Goal: Information Seeking & Learning: Find specific fact

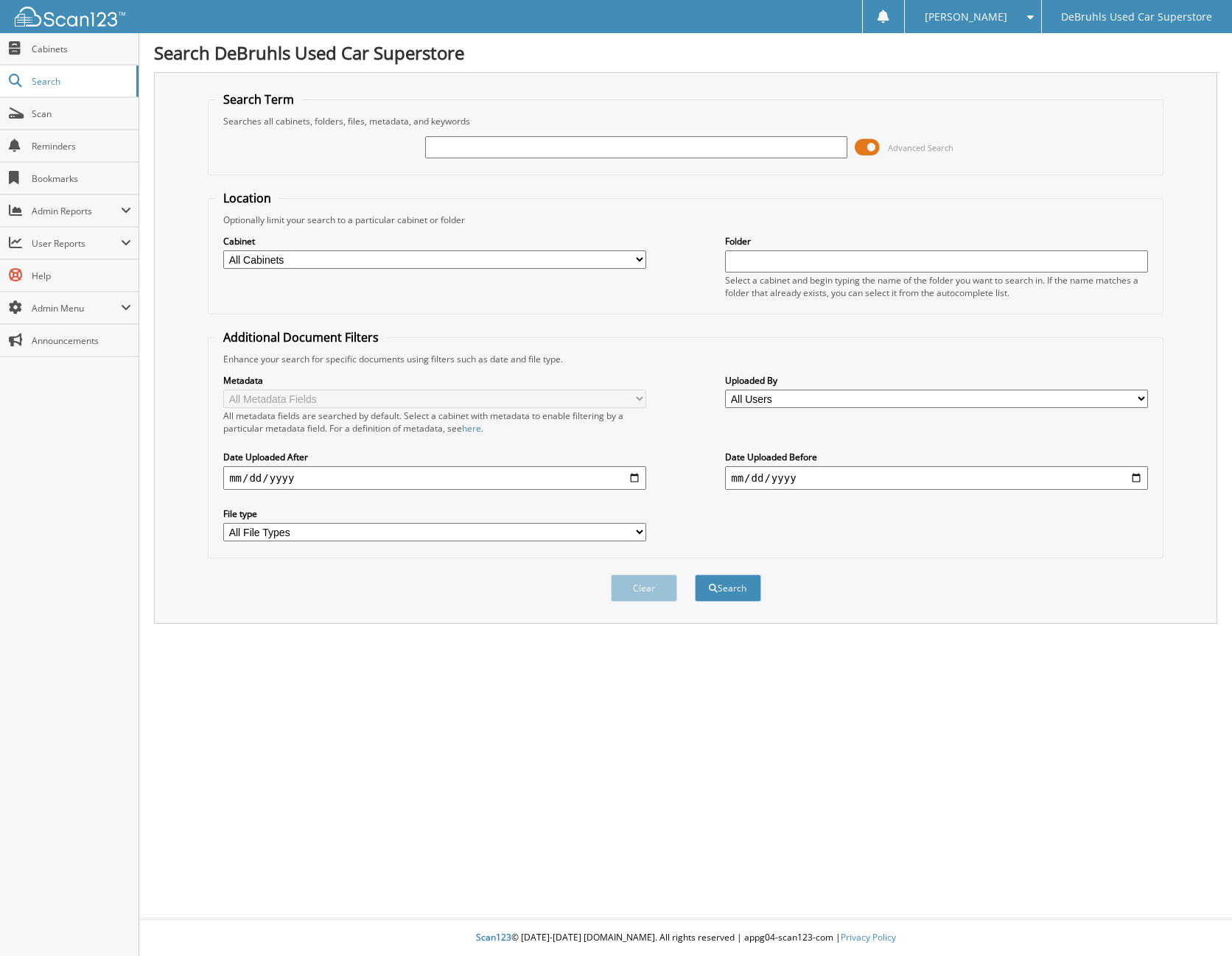
click at [773, 142] on input "text" at bounding box center [636, 147] width 423 height 23
type input "217058"
click at [694, 575] on button "Search" at bounding box center [728, 588] width 67 height 27
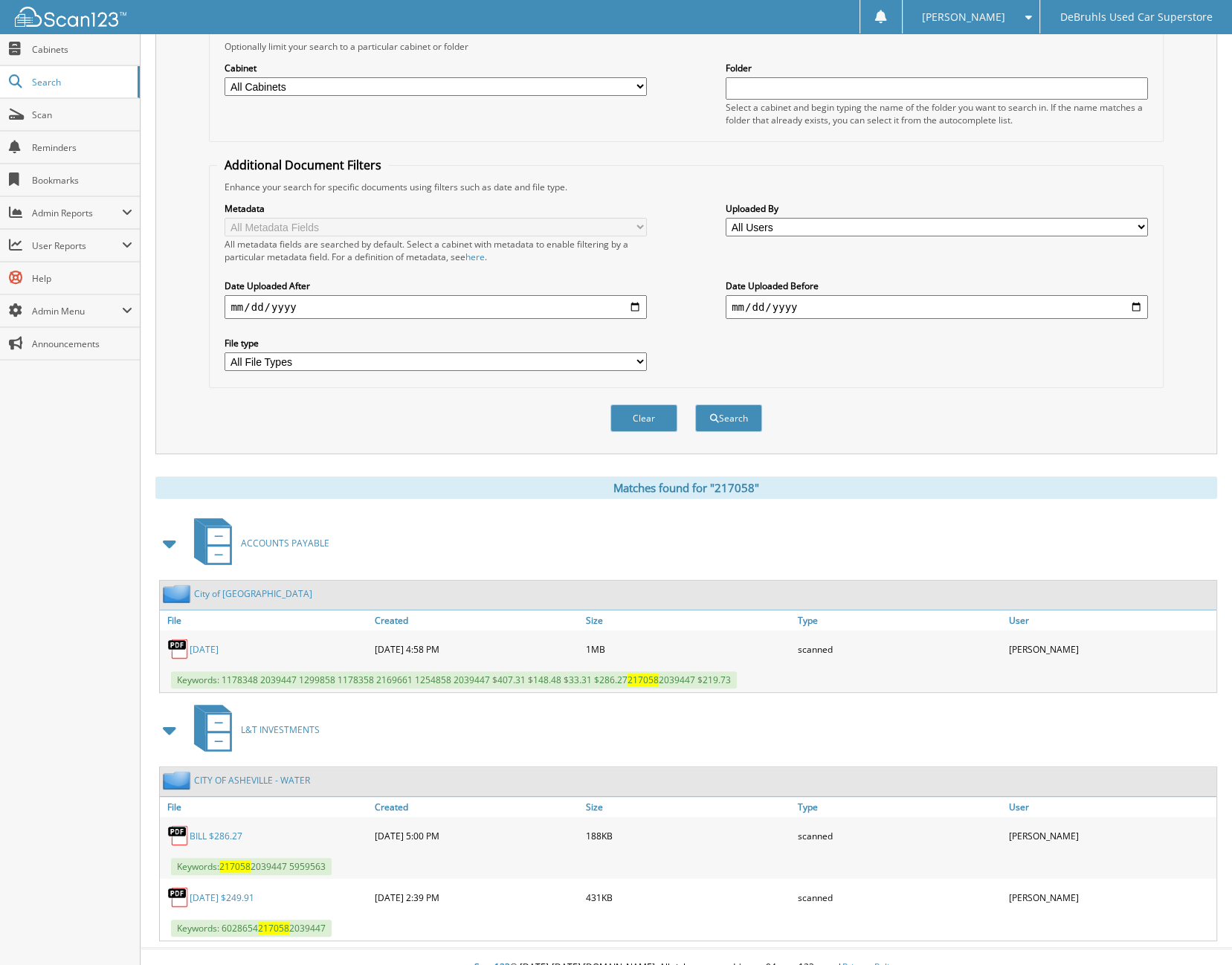
scroll to position [176, 0]
click at [223, 891] on link "2025-08-12 $249.91" at bounding box center [221, 898] width 65 height 13
click at [229, 891] on link "2025-08-12 $249.91" at bounding box center [221, 898] width 65 height 13
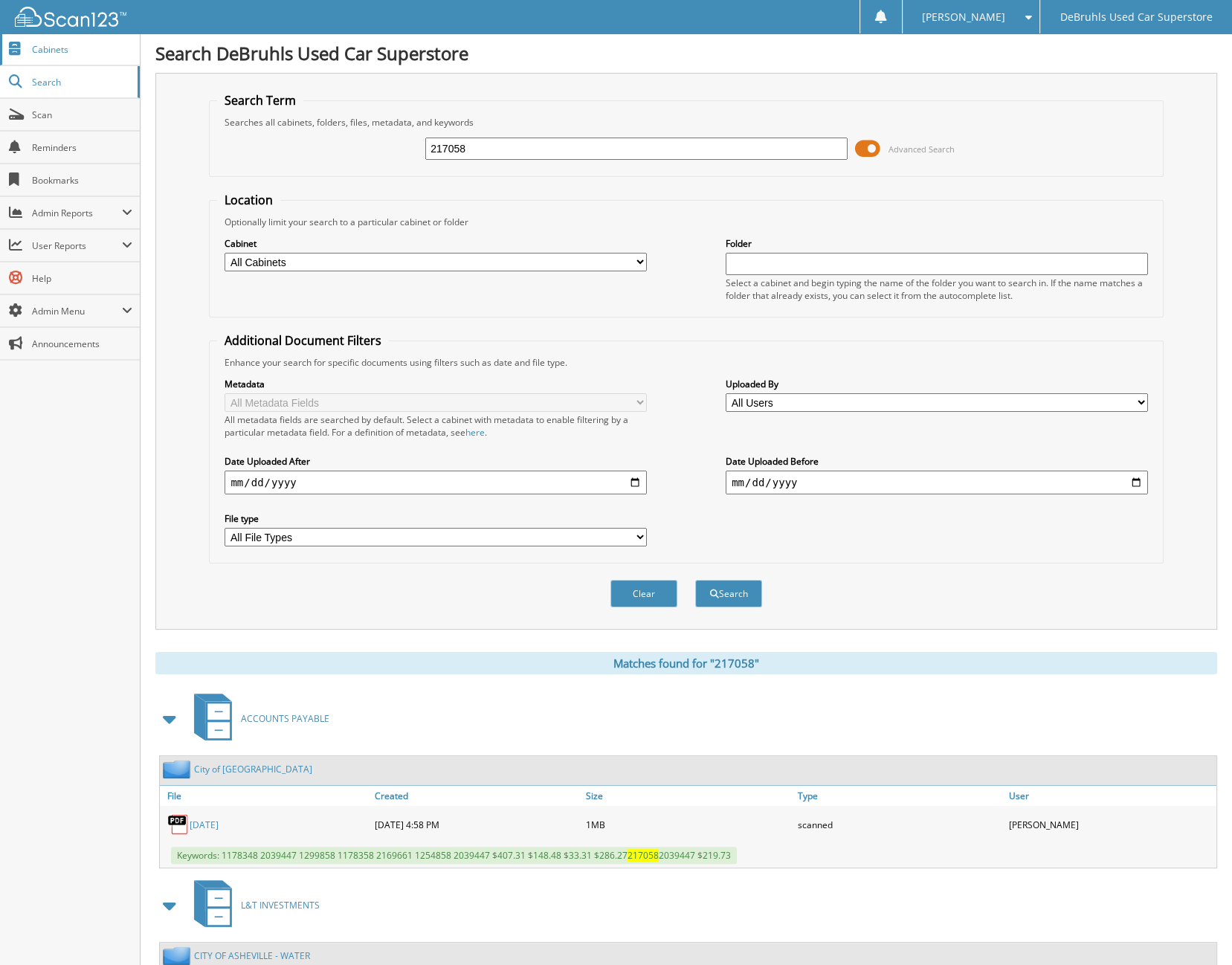
click at [40, 53] on span "Cabinets" at bounding box center [82, 49] width 100 height 13
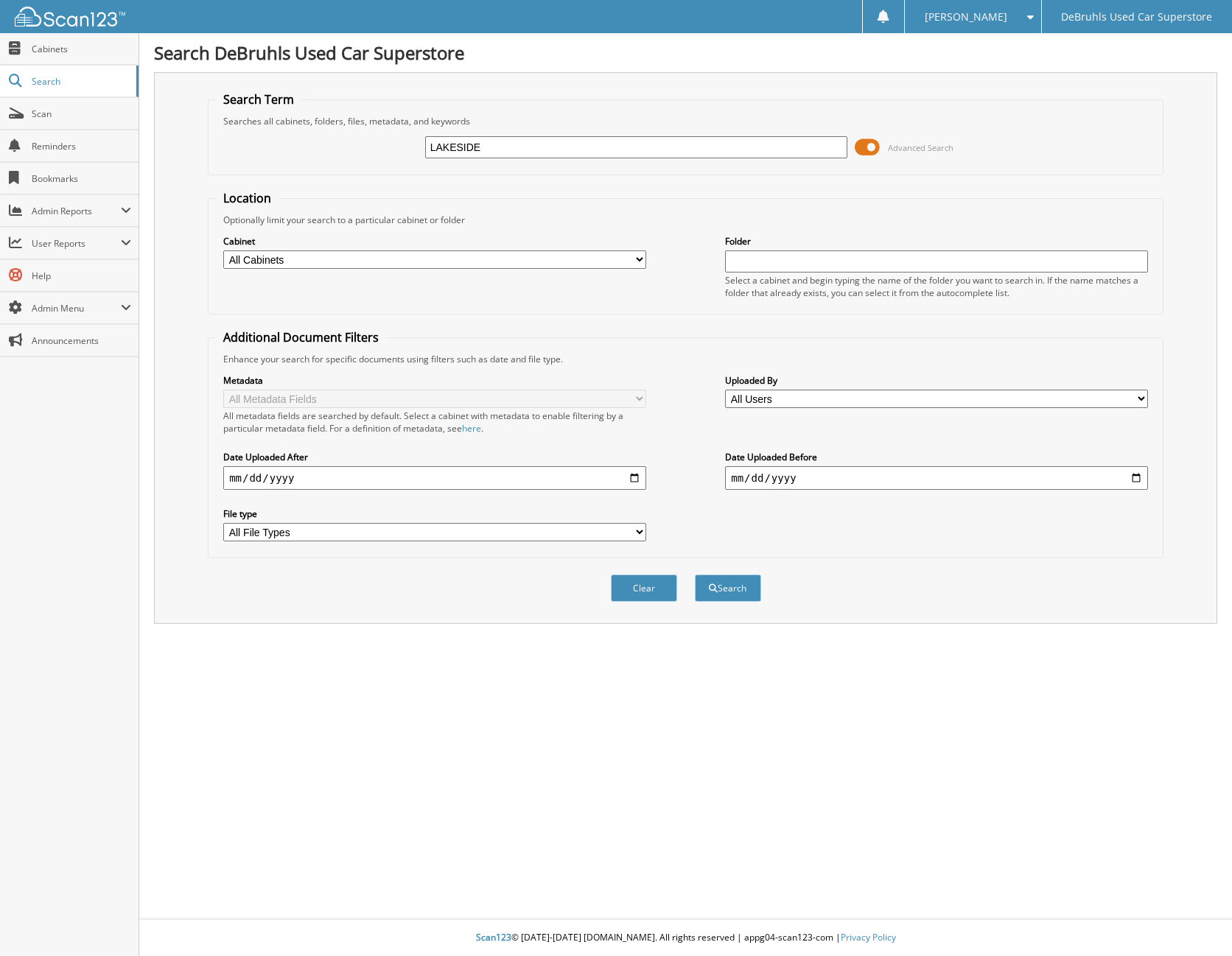
type input "LAKESIDE"
click at [694, 575] on button "Search" at bounding box center [728, 588] width 67 height 27
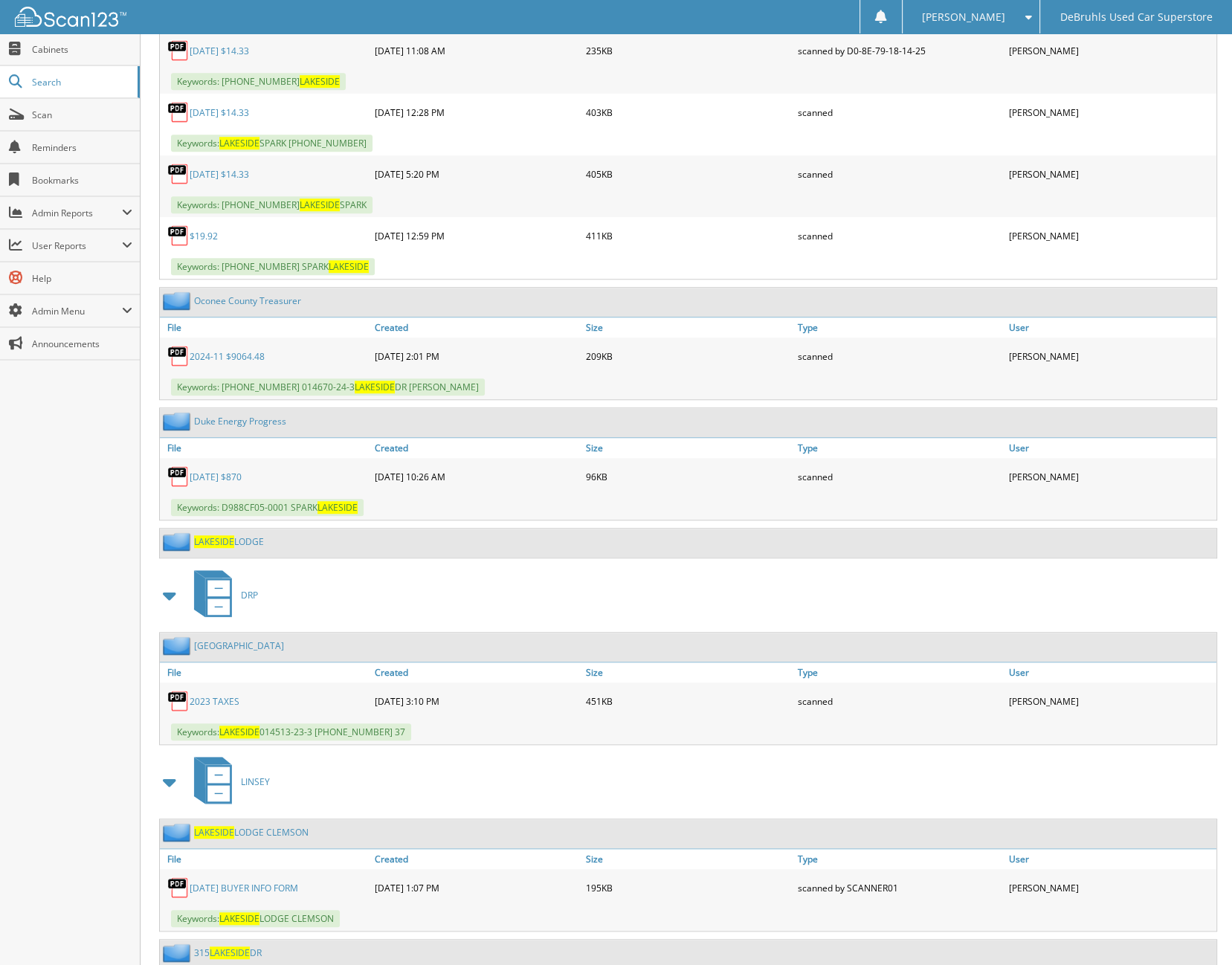
scroll to position [1153, 0]
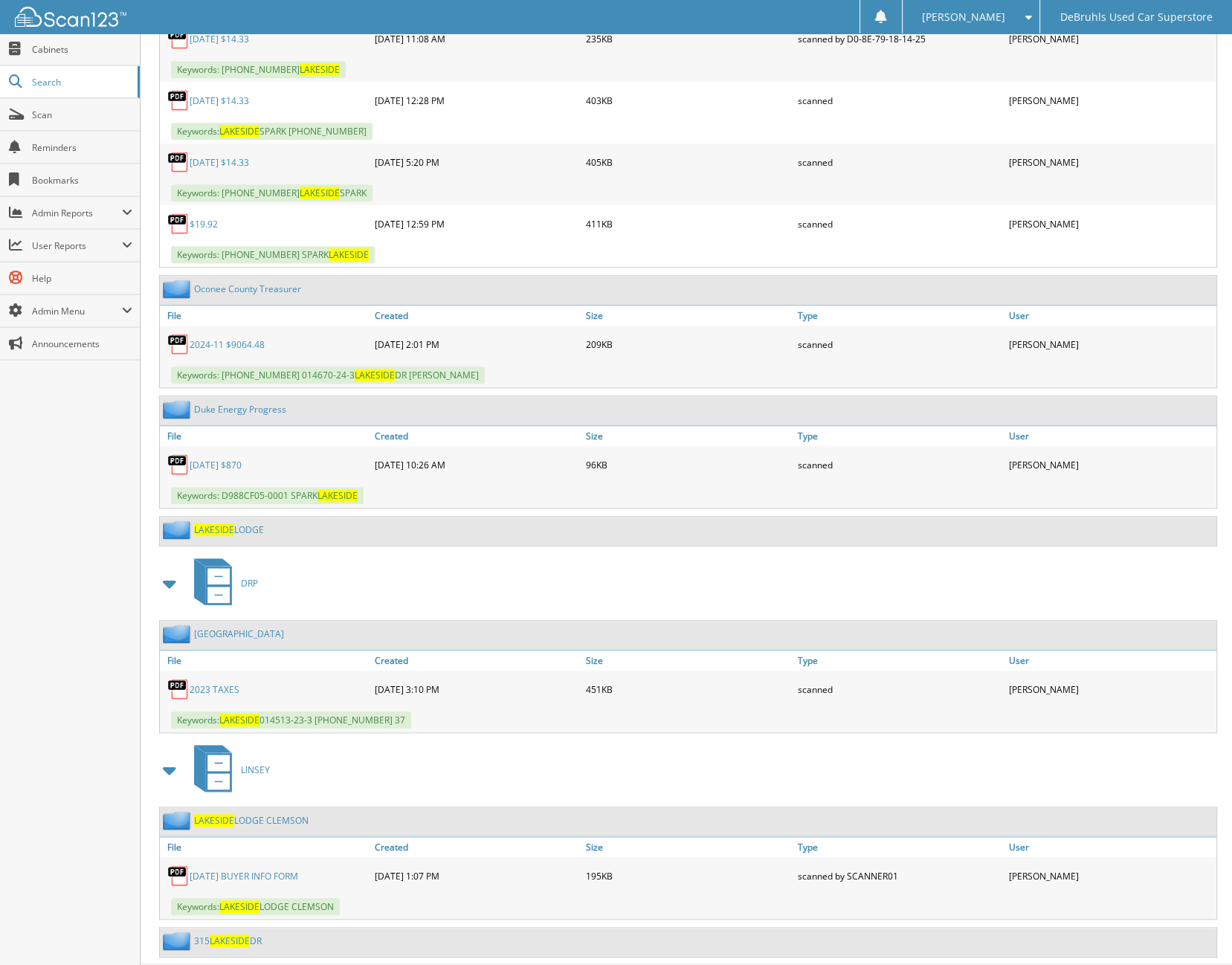
click at [232, 935] on span "LAKESIDE" at bounding box center [229, 941] width 40 height 13
